Goal: Find contact information: Find contact information

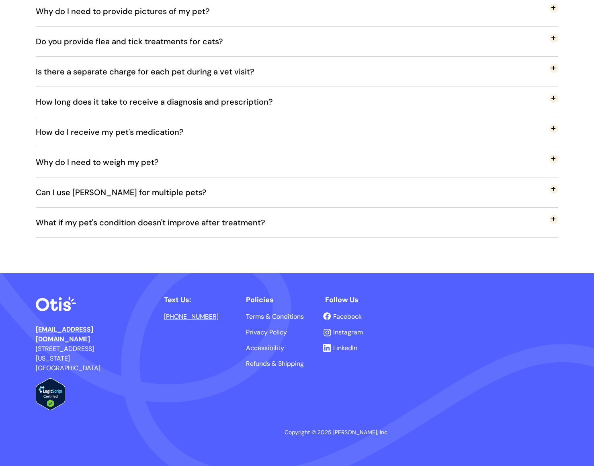
scroll to position [1602, 0]
click at [92, 327] on link "[EMAIL_ADDRESS][DOMAIN_NAME]" at bounding box center [64, 334] width 57 height 18
drag, startPoint x: 119, startPoint y: 330, endPoint x: 28, endPoint y: 324, distance: 91.5
click at [28, 324] on div at bounding box center [297, 369] width 594 height 193
drag, startPoint x: 115, startPoint y: 329, endPoint x: 52, endPoint y: 323, distance: 62.6
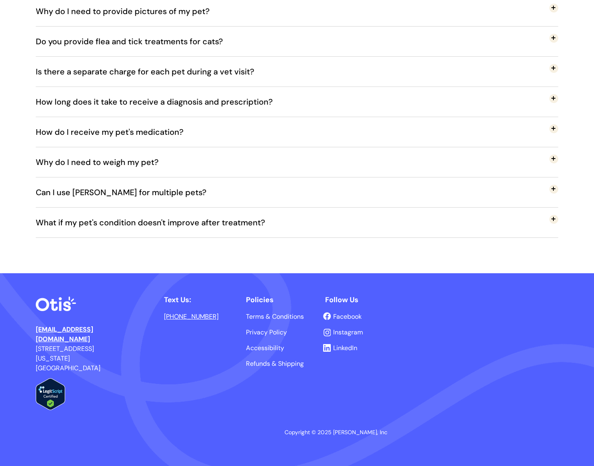
click at [23, 322] on div at bounding box center [297, 369] width 594 height 193
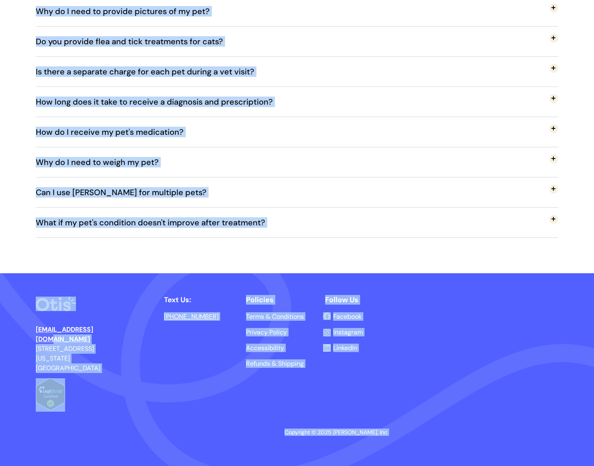
drag, startPoint x: 36, startPoint y: 321, endPoint x: 98, endPoint y: 326, distance: 62.1
click at [111, 339] on p "hello@otisforpets.com 41 Union Square W New York, NY 10003" at bounding box center [74, 348] width 76 height 48
drag, startPoint x: 115, startPoint y: 333, endPoint x: 56, endPoint y: 329, distance: 58.4
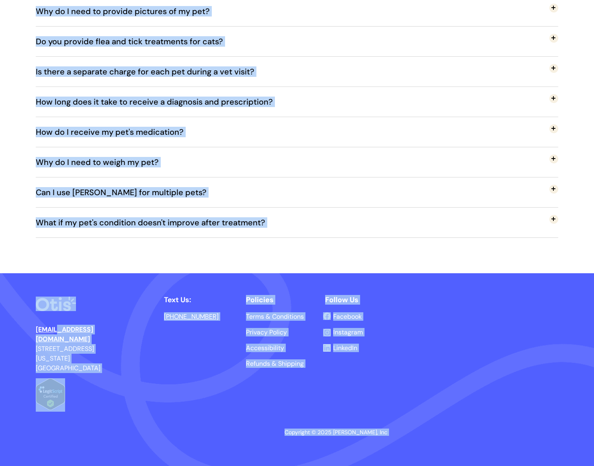
click at [43, 328] on link "[EMAIL_ADDRESS][DOMAIN_NAME]" at bounding box center [64, 334] width 57 height 18
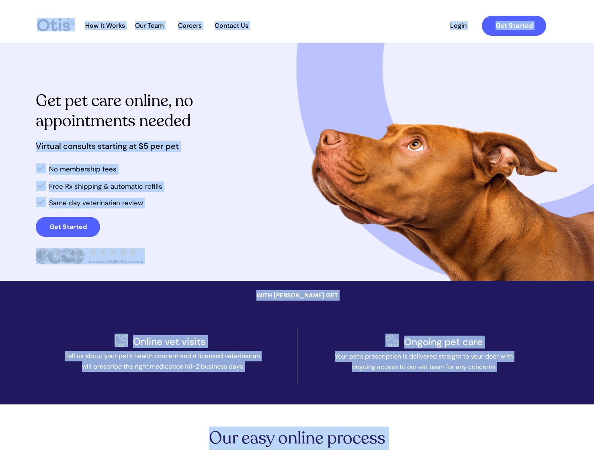
scroll to position [0, 0]
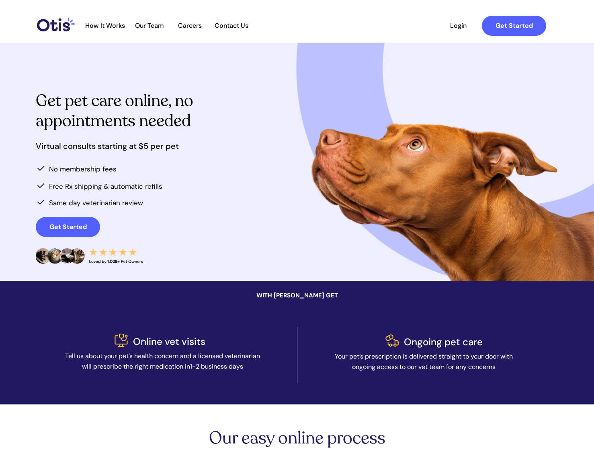
click at [222, 26] on span "Contact Us" at bounding box center [231, 26] width 42 height 8
